Goal: Navigation & Orientation: Find specific page/section

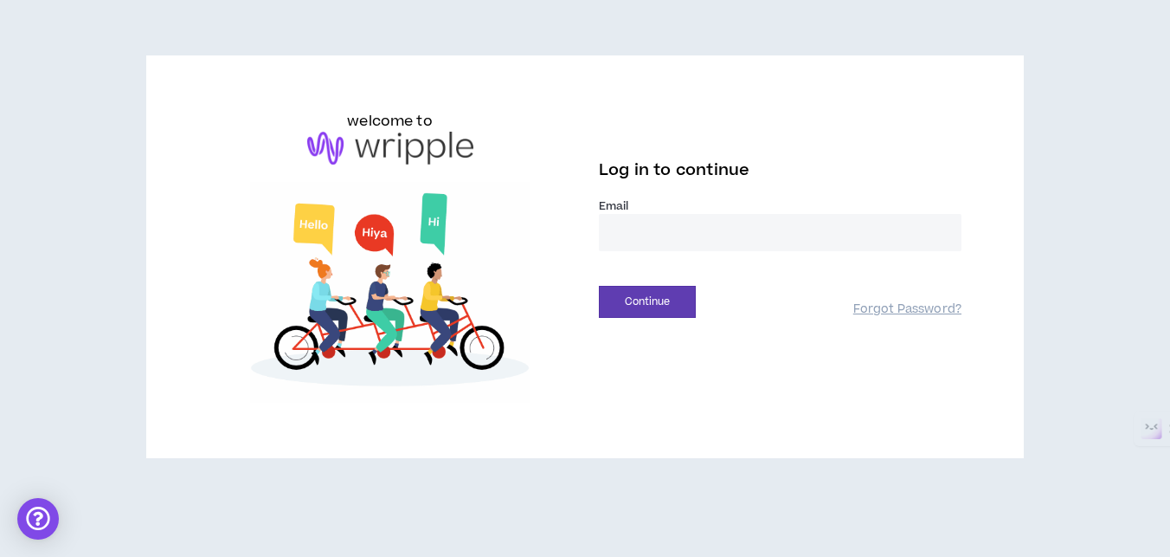
click at [734, 232] on input "email" at bounding box center [780, 232] width 363 height 37
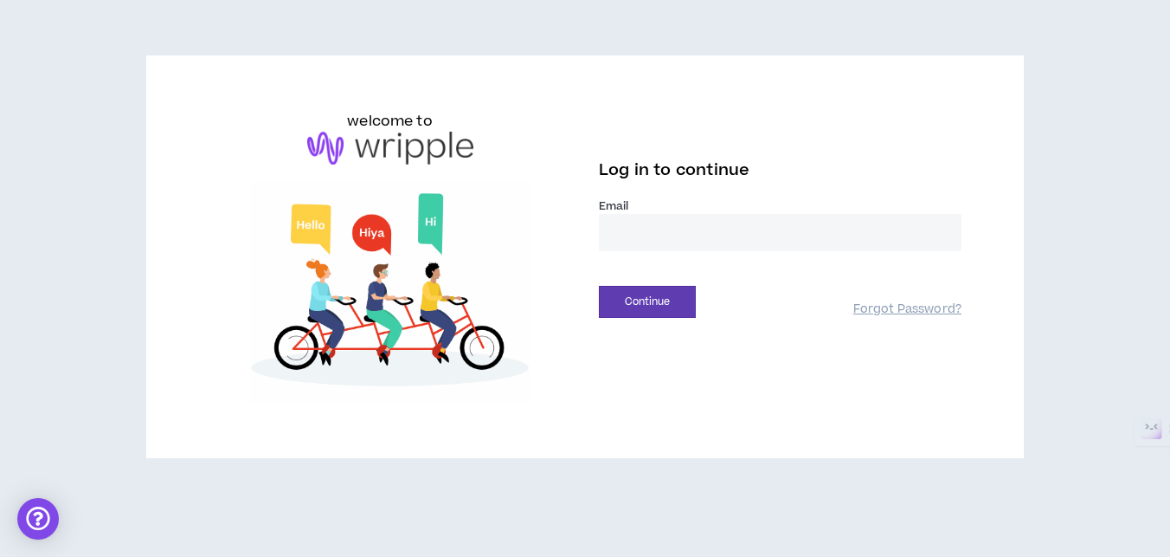
type input "**********"
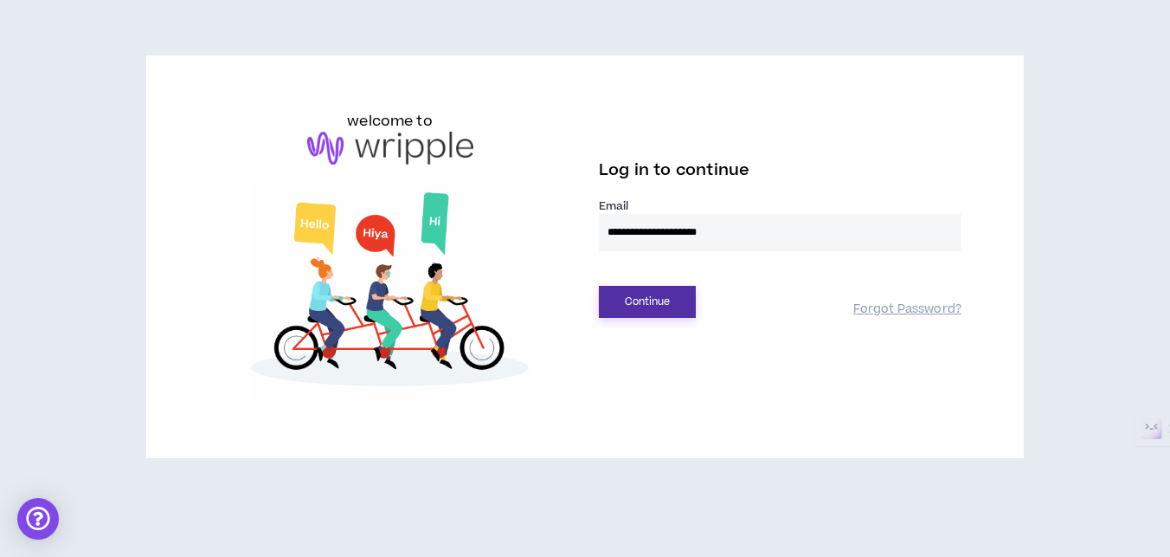
click at [602, 313] on button "Continue" at bounding box center [647, 302] width 97 height 32
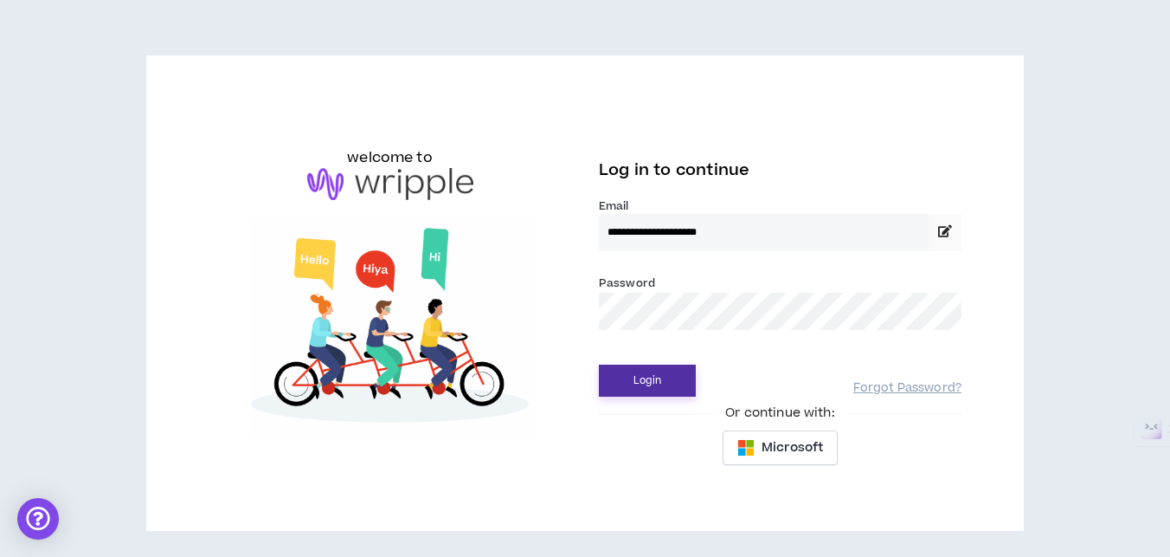
click at [667, 374] on button "Login" at bounding box center [647, 380] width 97 height 32
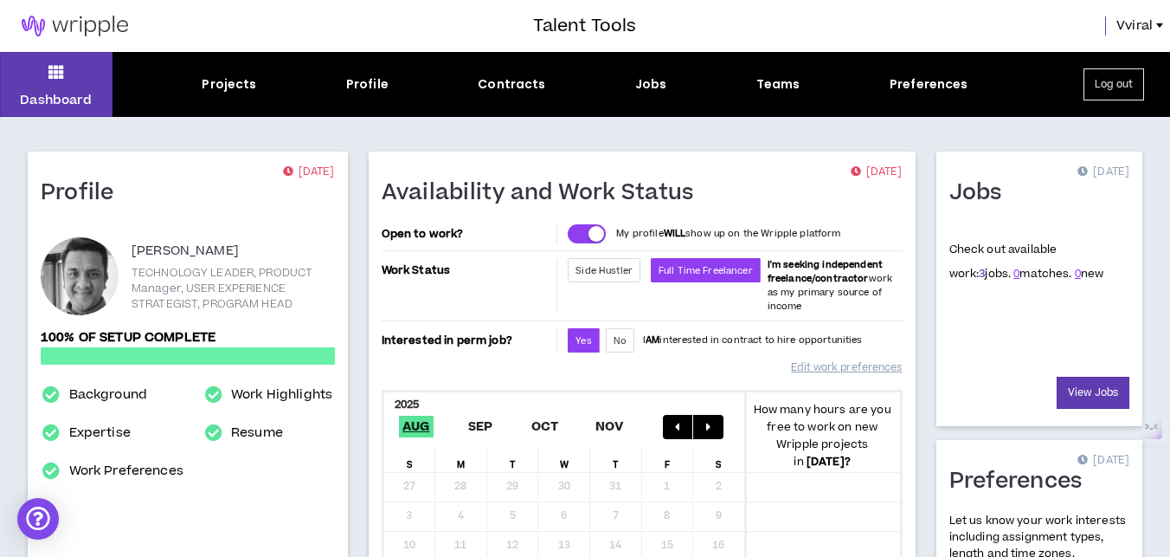
click at [979, 273] on link "3" at bounding box center [982, 274] width 6 height 16
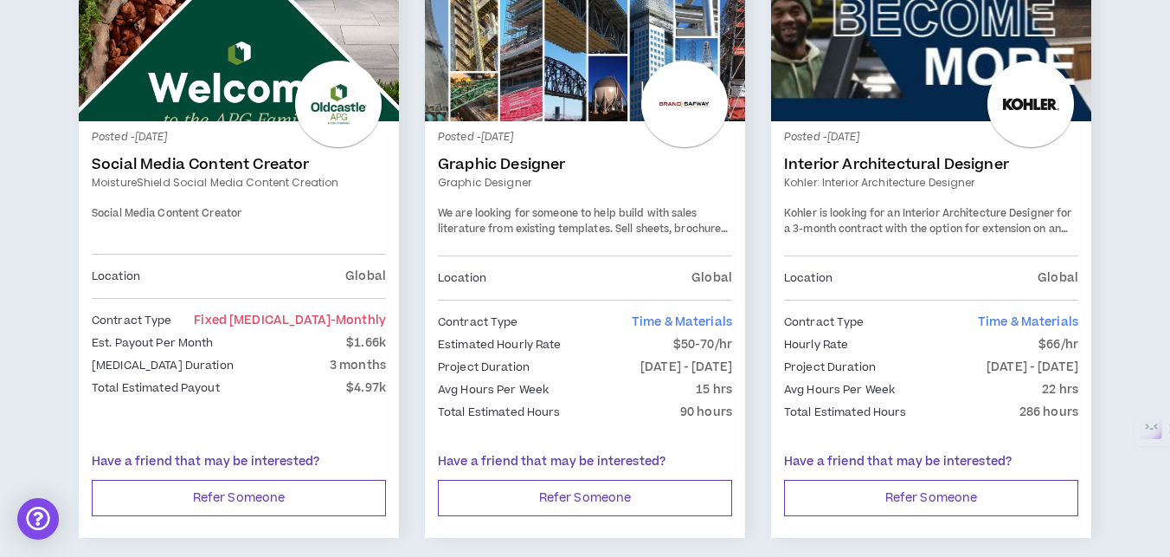
scroll to position [360, 0]
